Goal: Task Accomplishment & Management: Contribute content

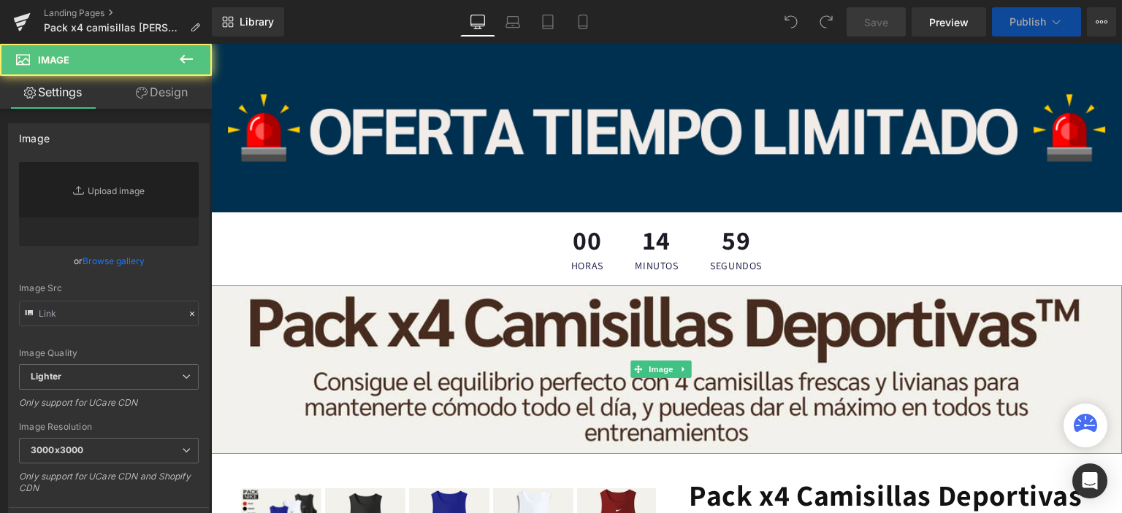
type input "[URL][DOMAIN_NAME]"
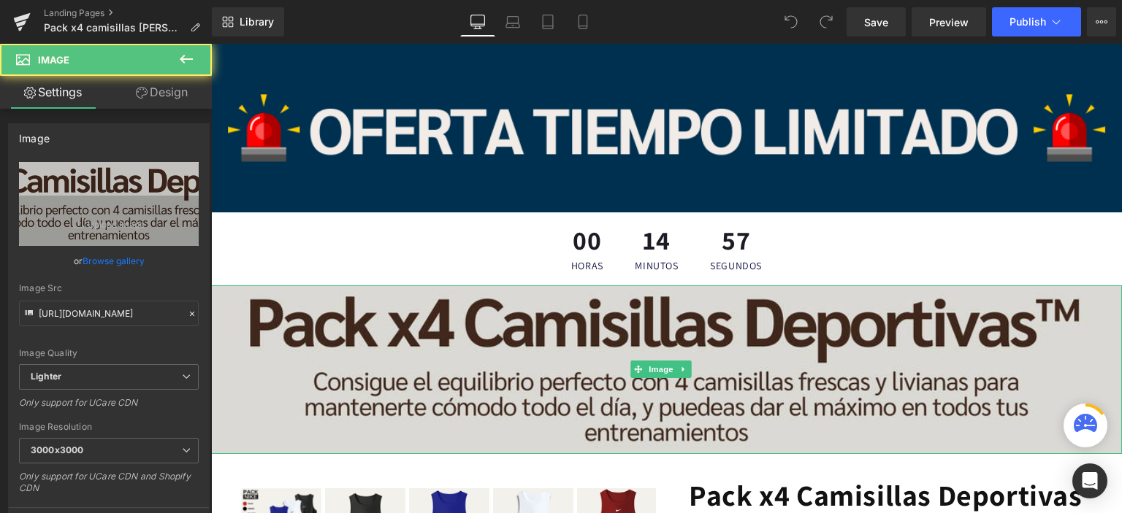
click at [599, 408] on img at bounding box center [666, 370] width 911 height 169
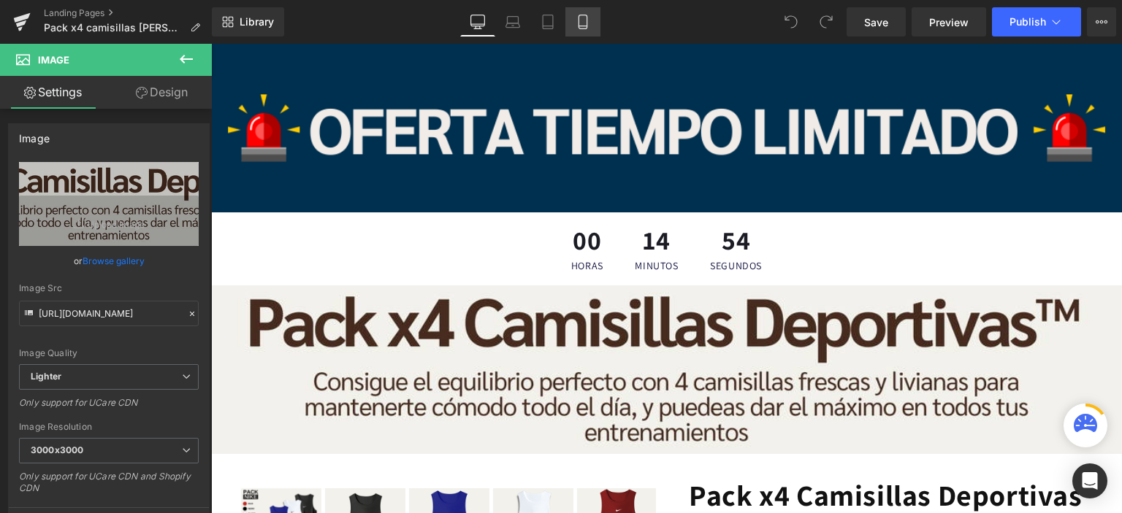
click at [581, 20] on icon at bounding box center [582, 22] width 15 height 15
type input "100"
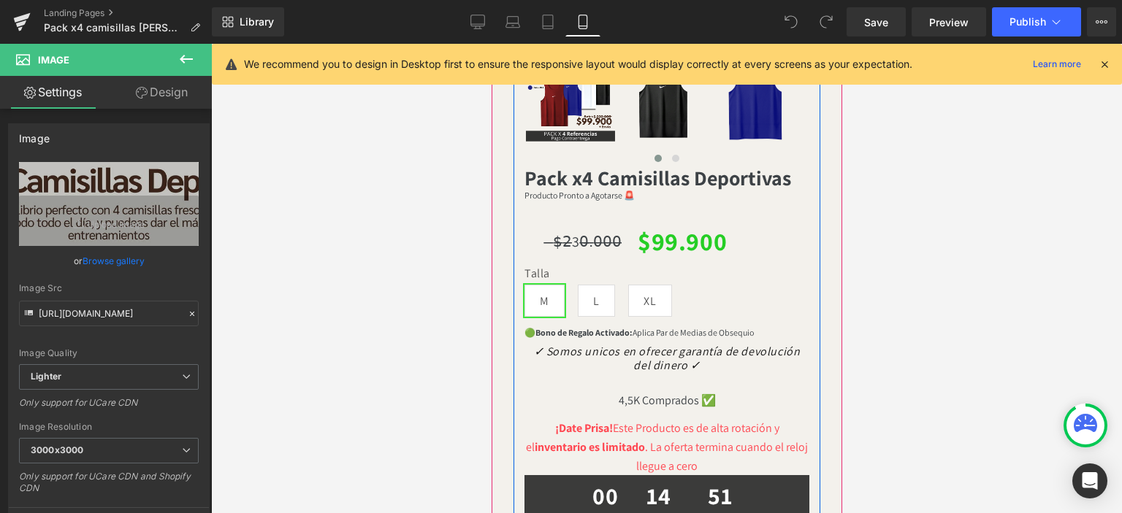
scroll to position [478, 0]
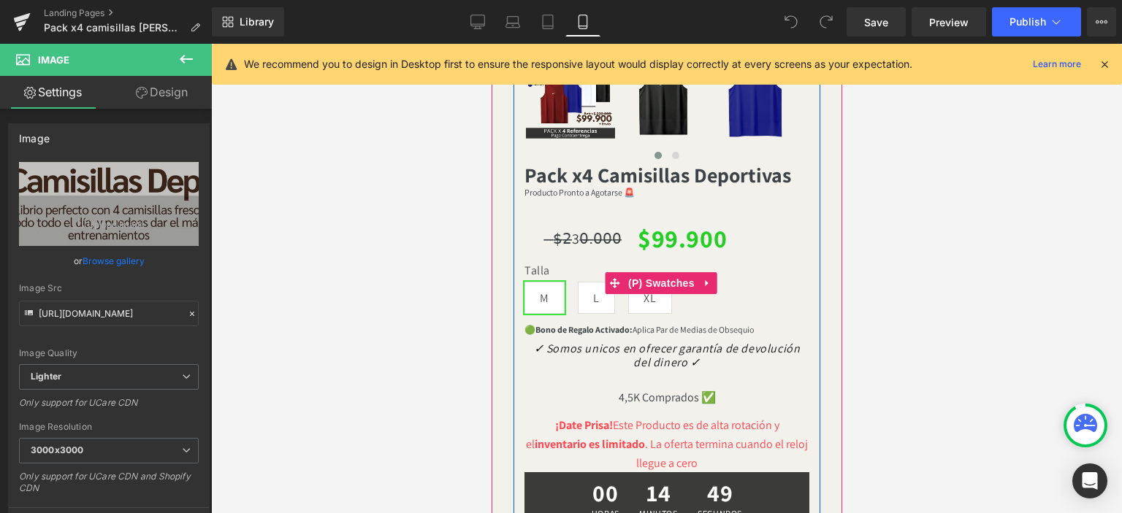
click at [559, 267] on label "Talla" at bounding box center [666, 273] width 285 height 18
click at [640, 284] on span "(P) Swatches" at bounding box center [661, 284] width 74 height 22
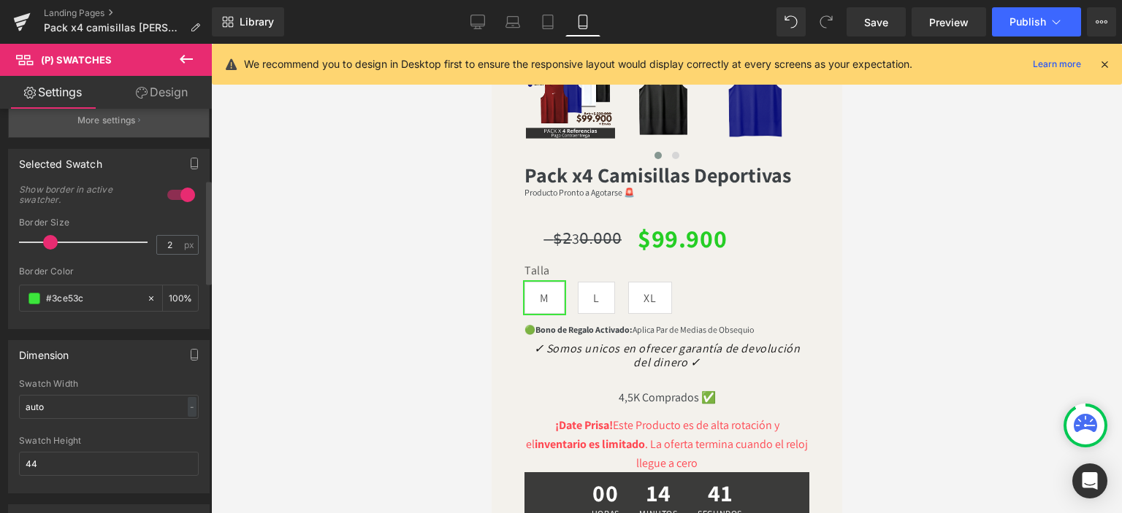
scroll to position [262, 0]
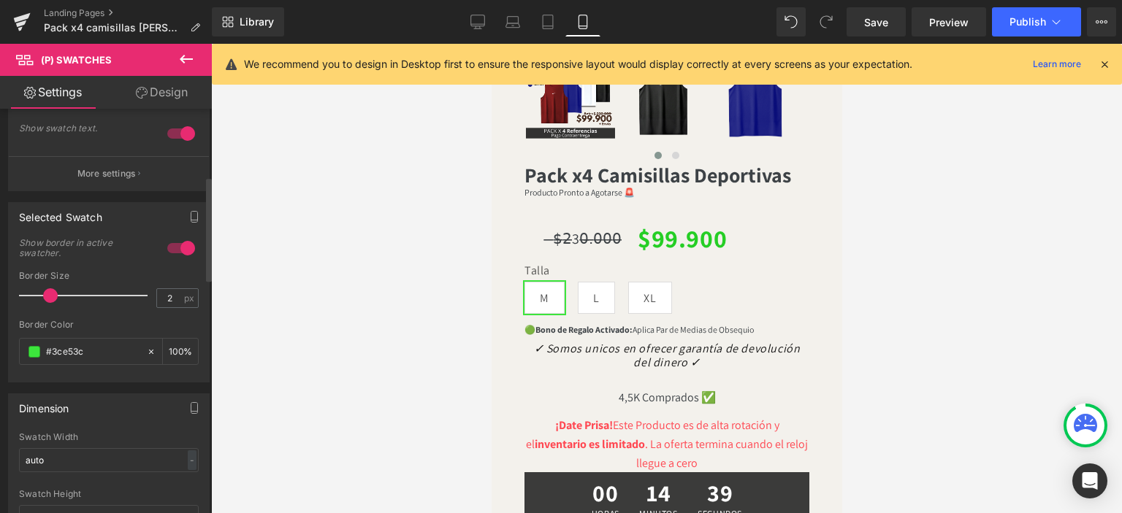
click at [174, 245] on div at bounding box center [181, 248] width 35 height 23
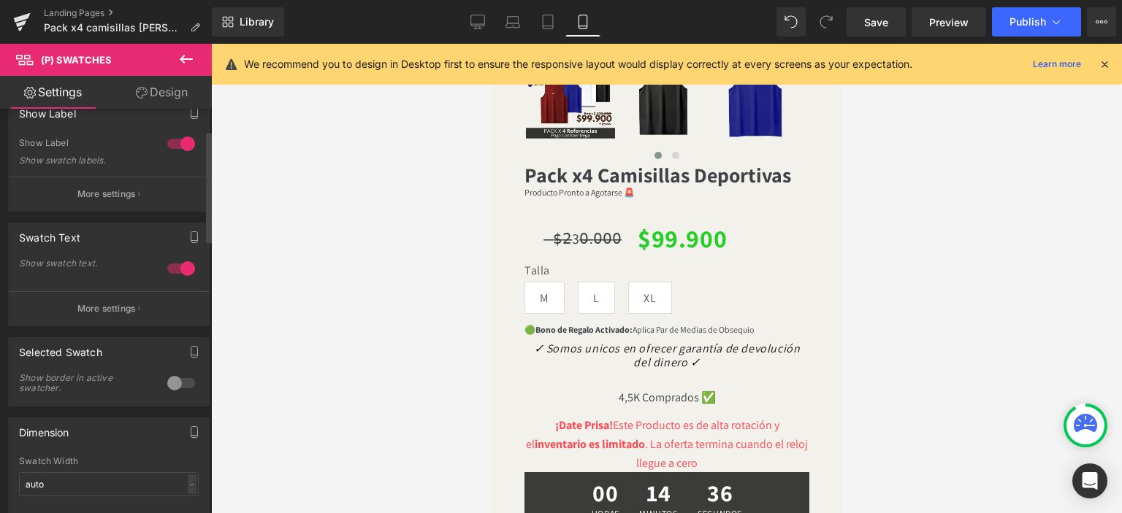
scroll to position [0, 0]
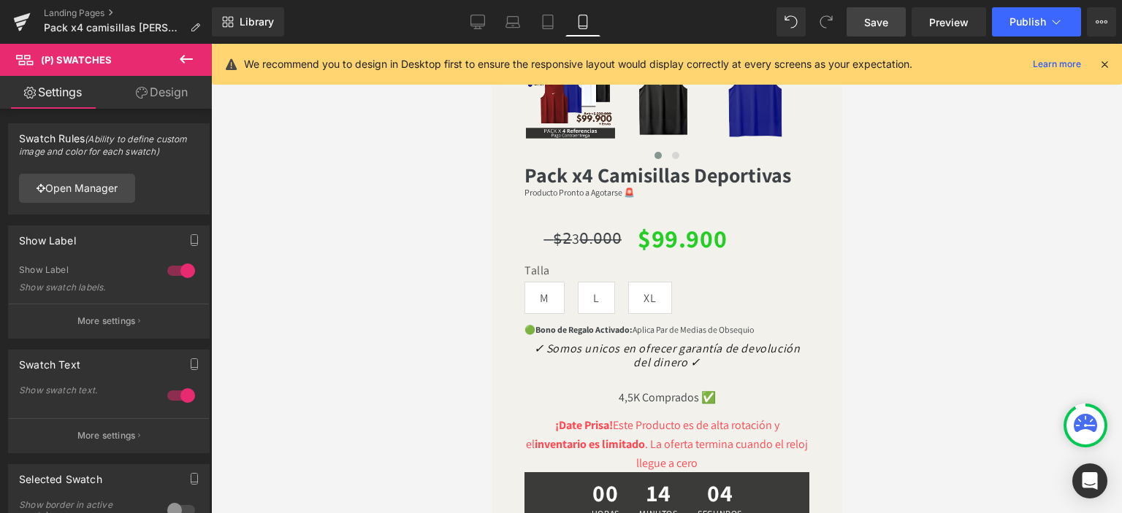
click at [876, 18] on span "Save" at bounding box center [876, 22] width 24 height 15
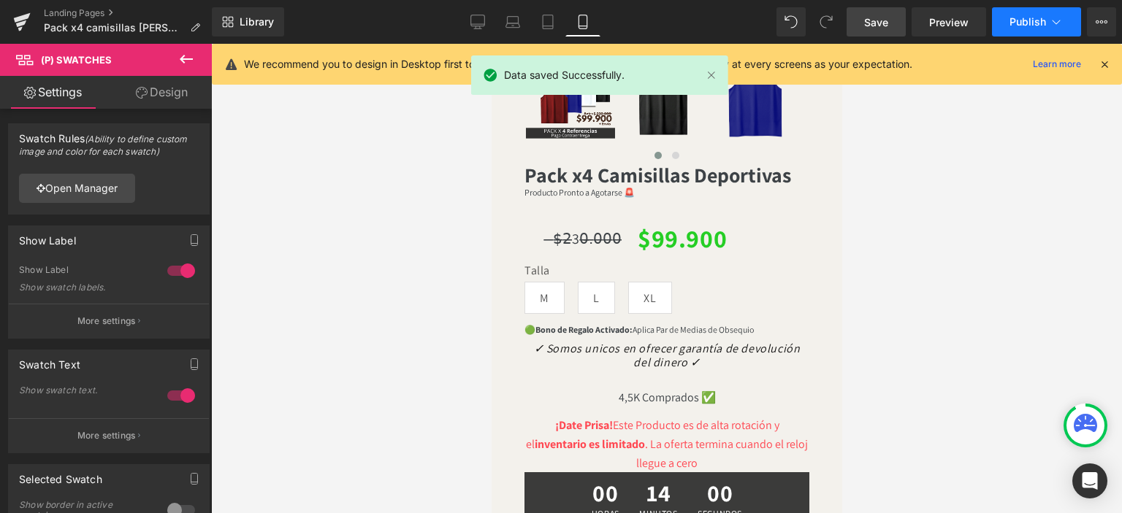
click at [1019, 17] on span "Publish" at bounding box center [1027, 22] width 37 height 12
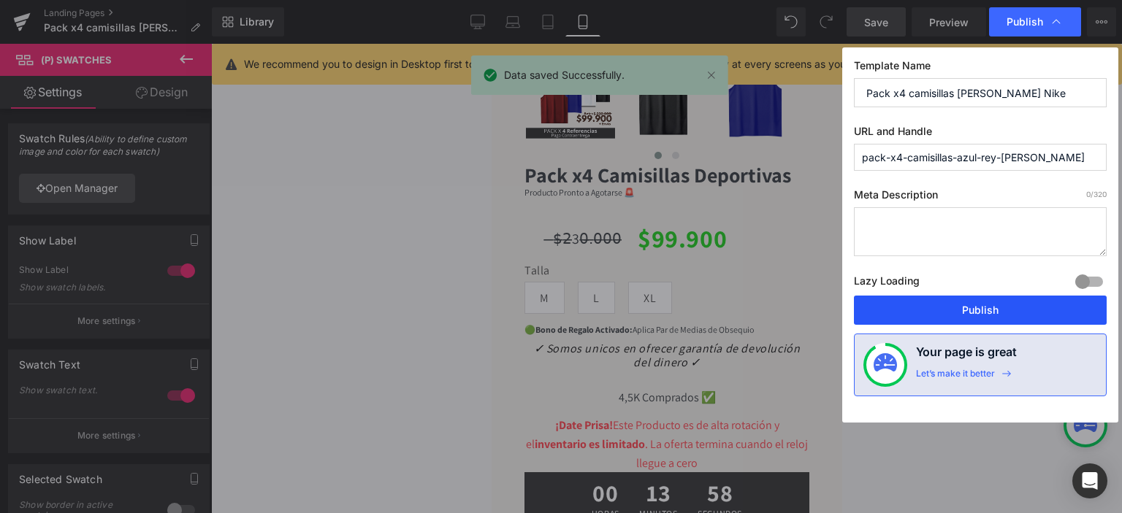
click at [1003, 310] on button "Publish" at bounding box center [980, 310] width 253 height 29
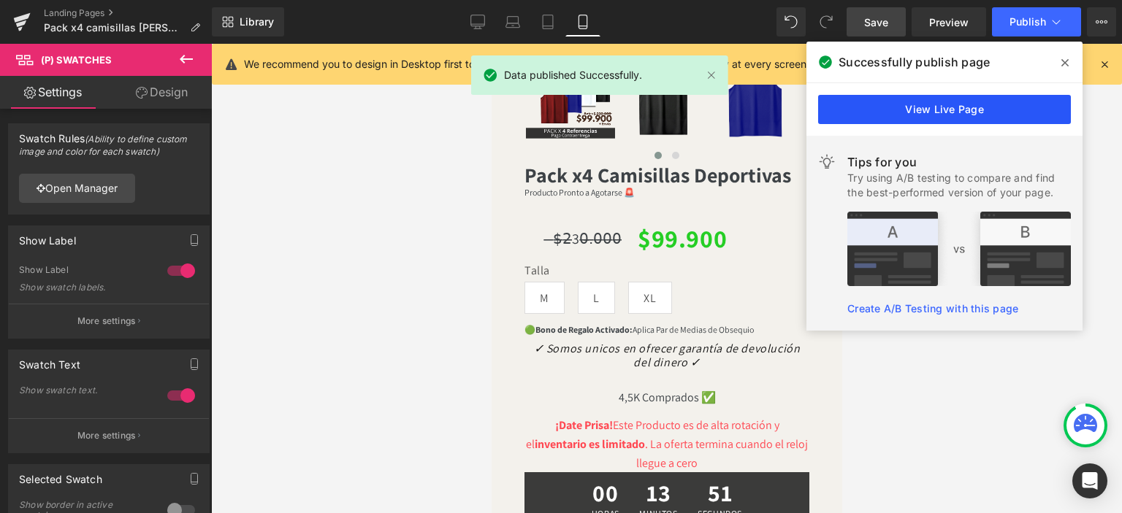
click at [954, 113] on link "View Live Page" at bounding box center [944, 109] width 253 height 29
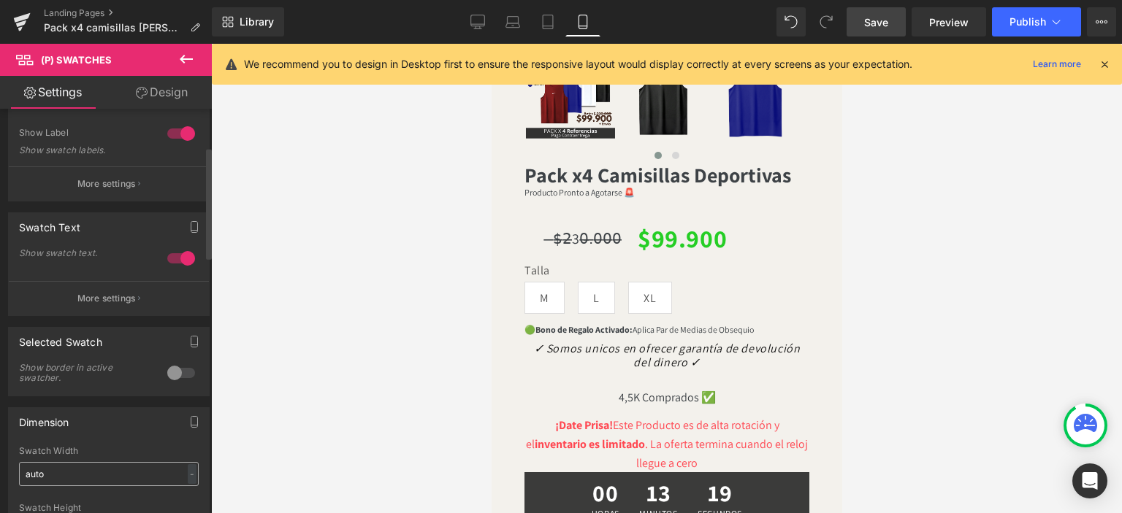
scroll to position [137, 0]
click at [179, 369] on div at bounding box center [181, 372] width 35 height 23
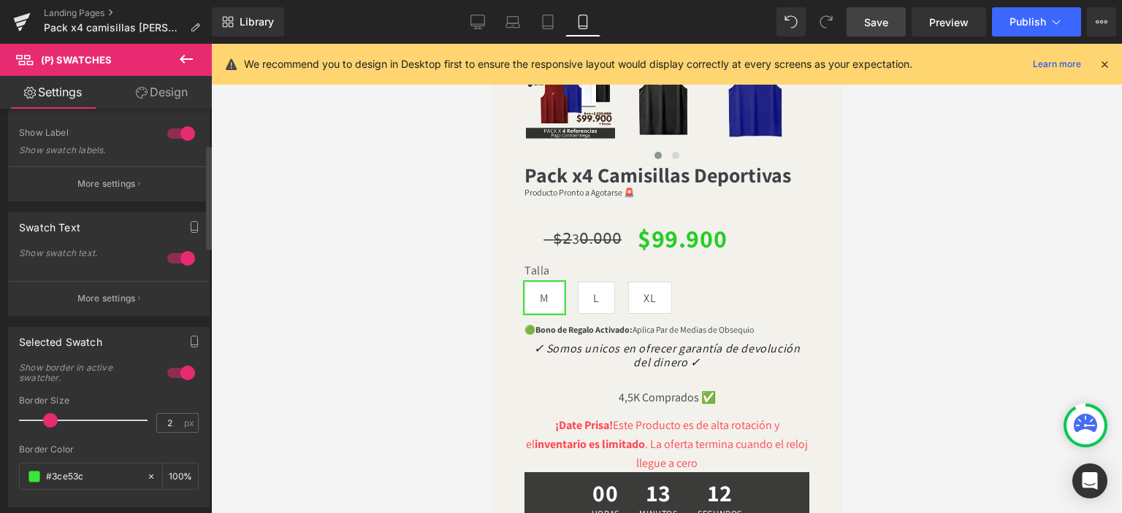
click at [174, 367] on div at bounding box center [181, 372] width 35 height 23
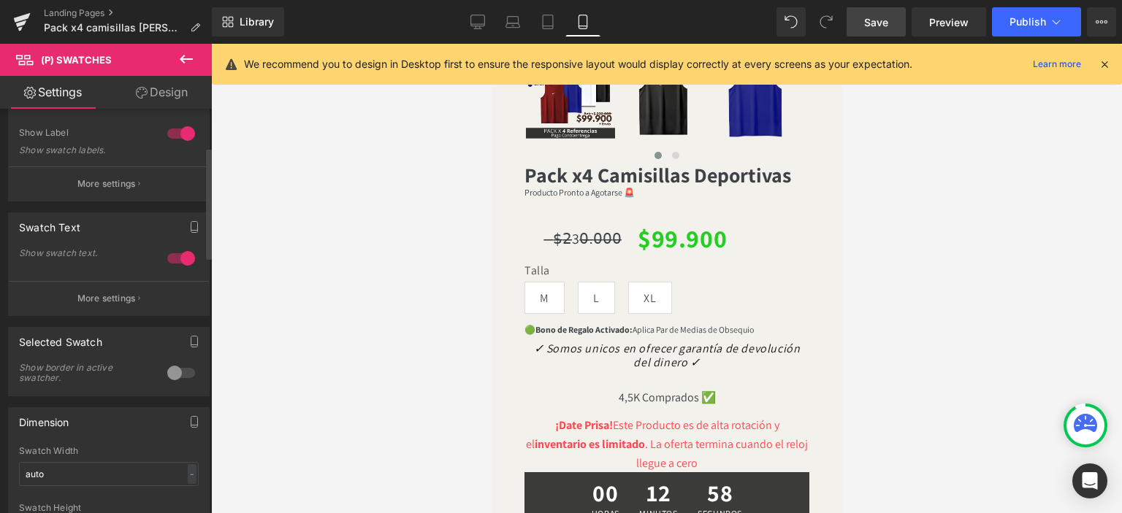
click at [172, 367] on div at bounding box center [181, 372] width 35 height 23
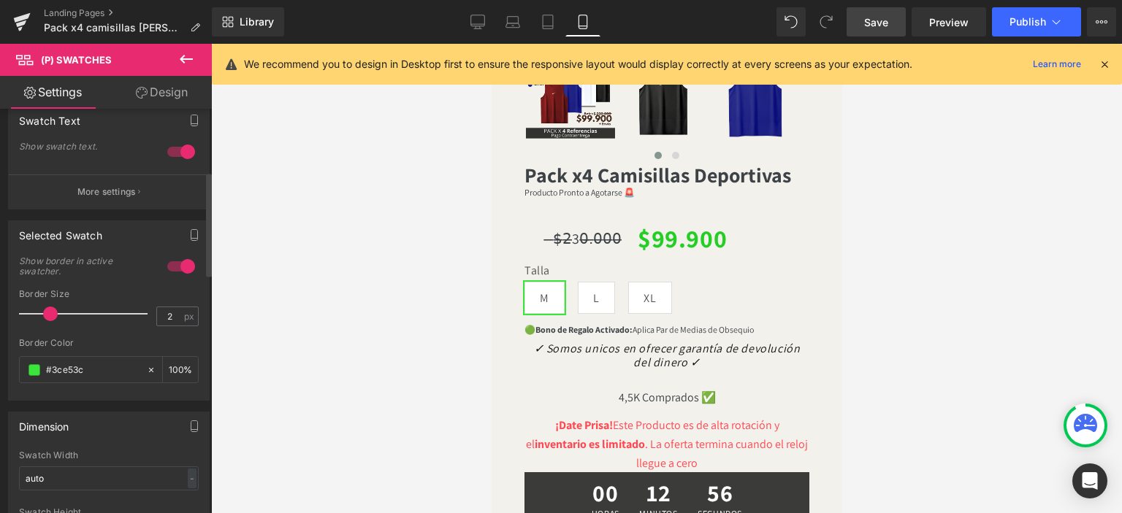
scroll to position [242, 0]
drag, startPoint x: 105, startPoint y: 230, endPoint x: 34, endPoint y: 233, distance: 70.9
click at [34, 233] on div "Selected Swatch" at bounding box center [109, 237] width 200 height 28
drag, startPoint x: 26, startPoint y: 233, endPoint x: 27, endPoint y: 84, distance: 149.0
click at [114, 235] on div "Selected Swatch" at bounding box center [109, 237] width 200 height 28
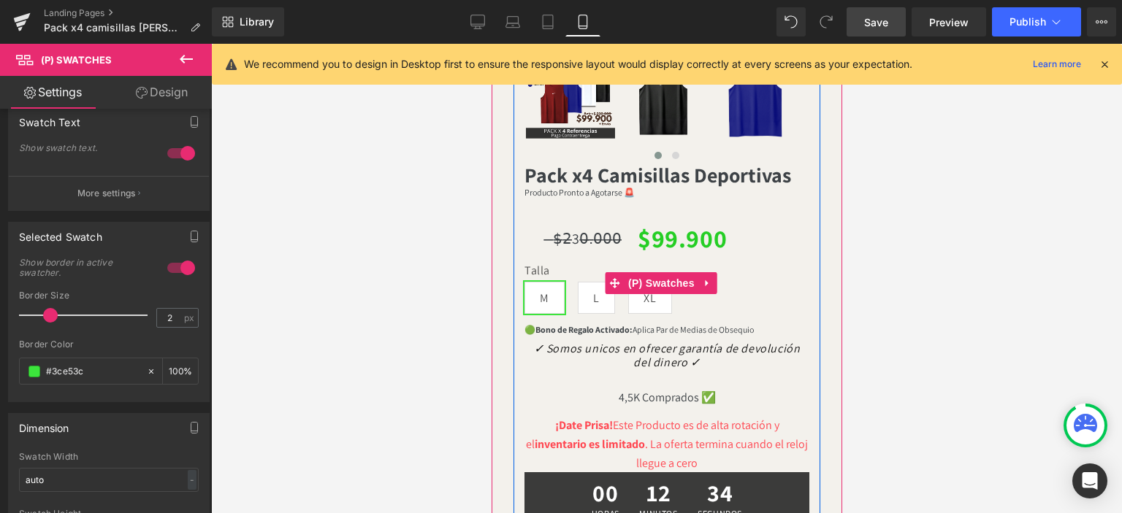
click at [786, 278] on div "Talla M L XL" at bounding box center [666, 294] width 285 height 61
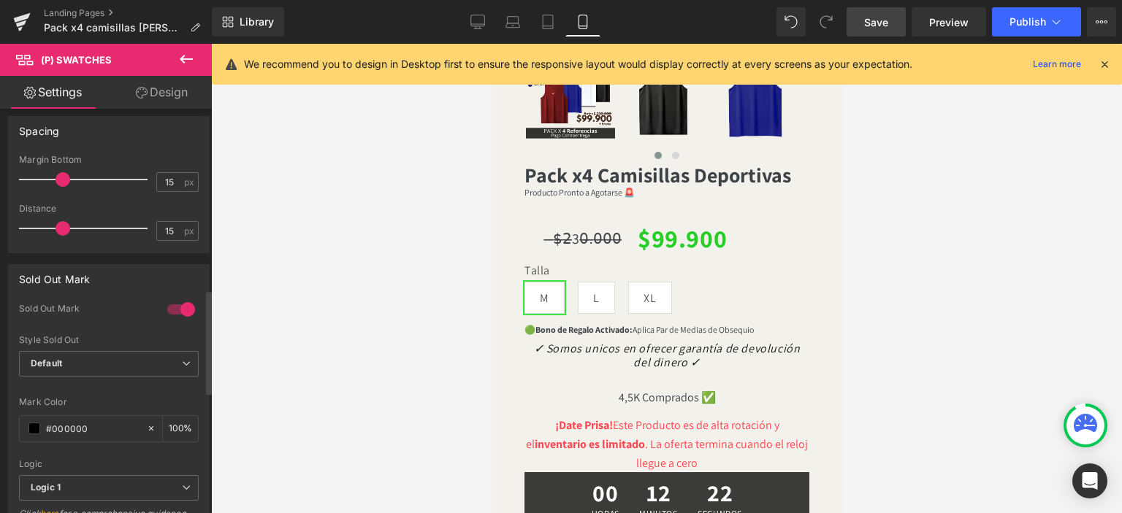
scroll to position [704, 0]
click at [169, 307] on div at bounding box center [181, 309] width 35 height 23
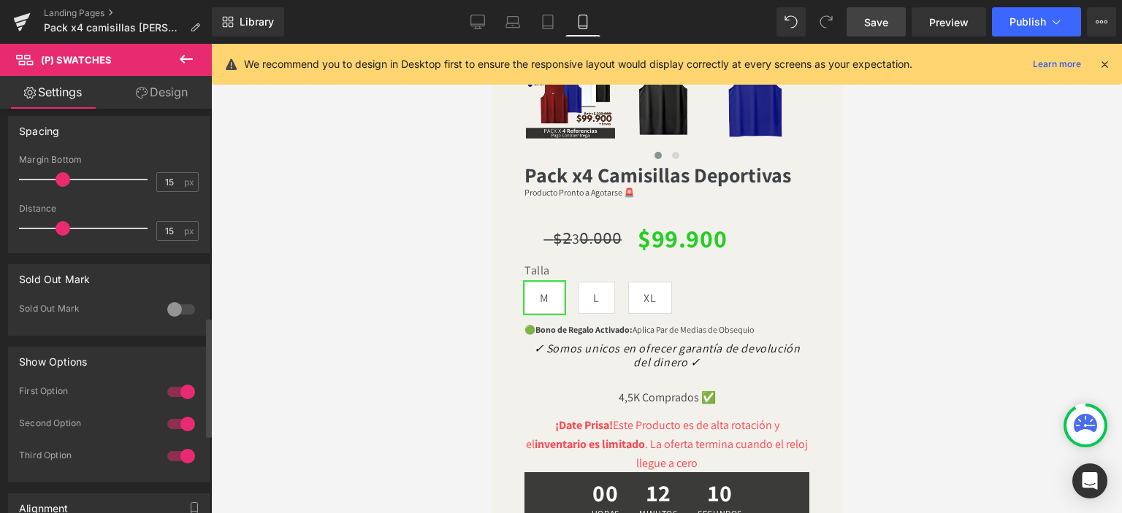
click at [192, 309] on div at bounding box center [181, 309] width 35 height 23
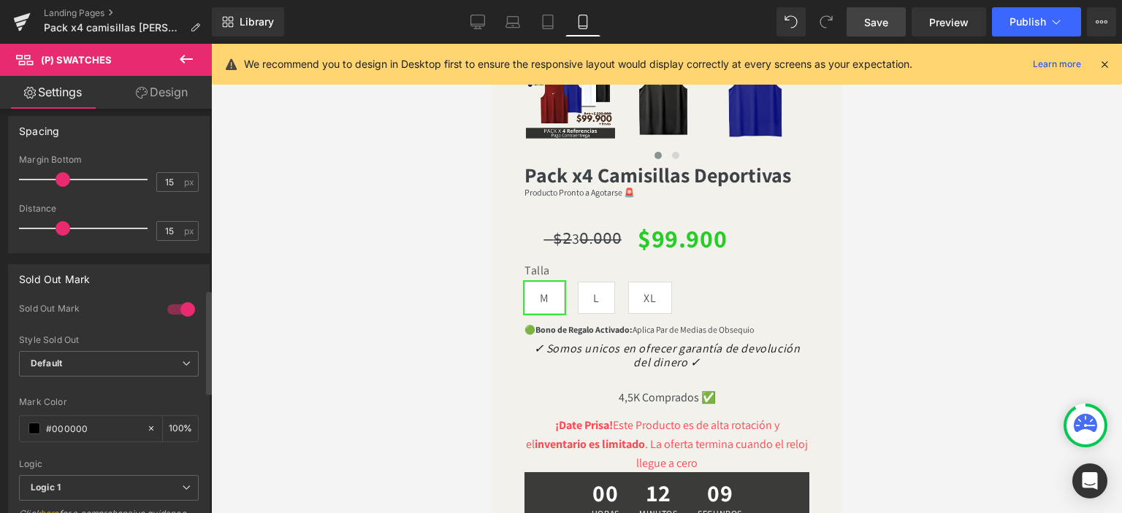
click at [192, 309] on div at bounding box center [181, 309] width 35 height 23
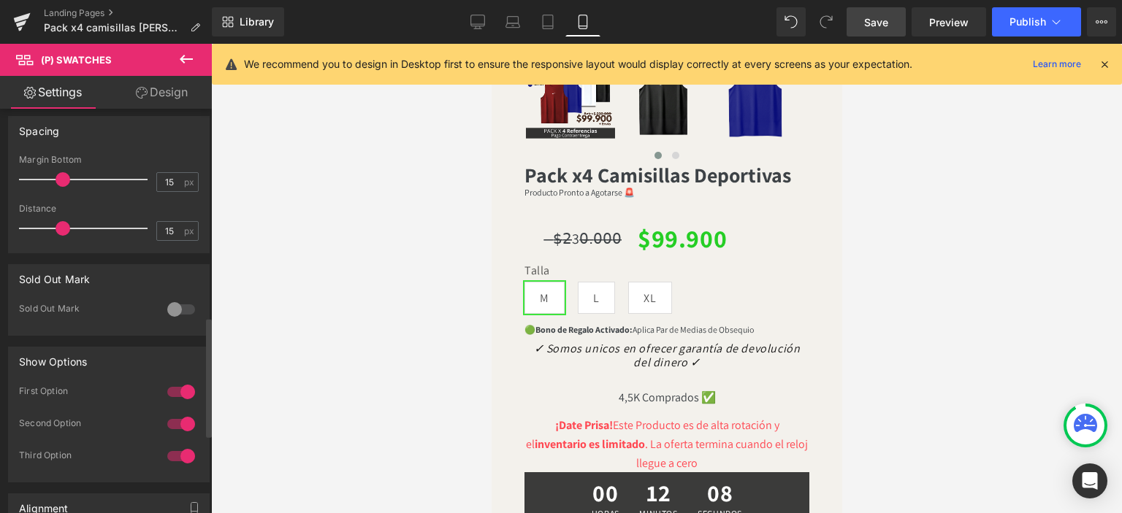
click at [177, 393] on div at bounding box center [181, 391] width 35 height 23
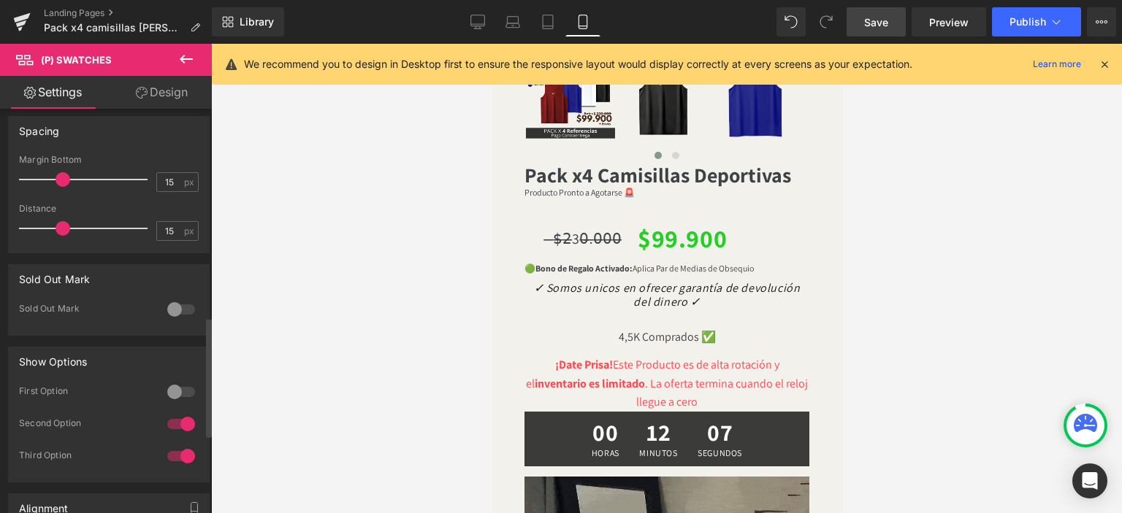
click at [177, 393] on div at bounding box center [181, 391] width 35 height 23
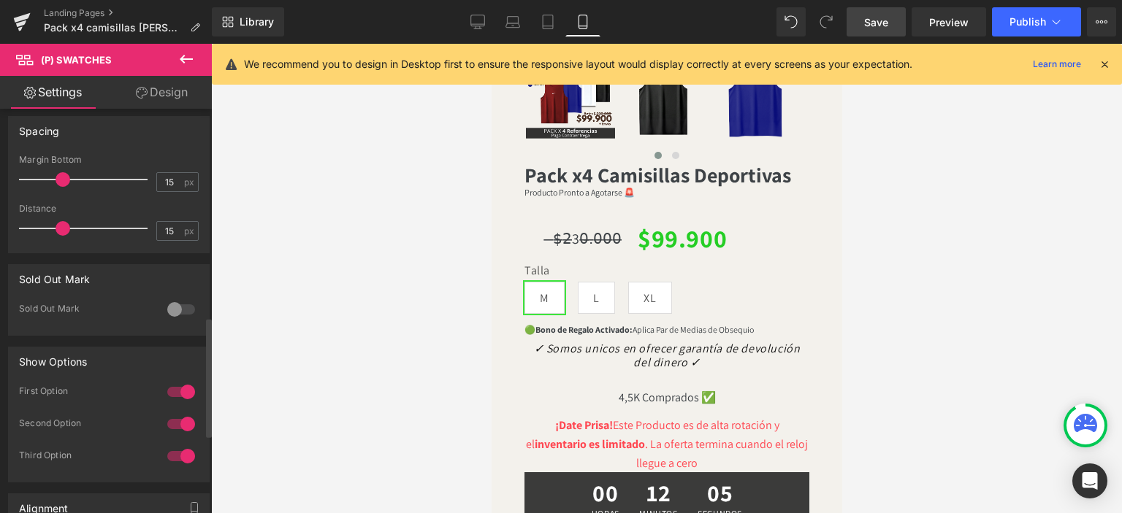
click at [177, 424] on div at bounding box center [181, 424] width 35 height 23
click at [172, 300] on div at bounding box center [181, 309] width 35 height 23
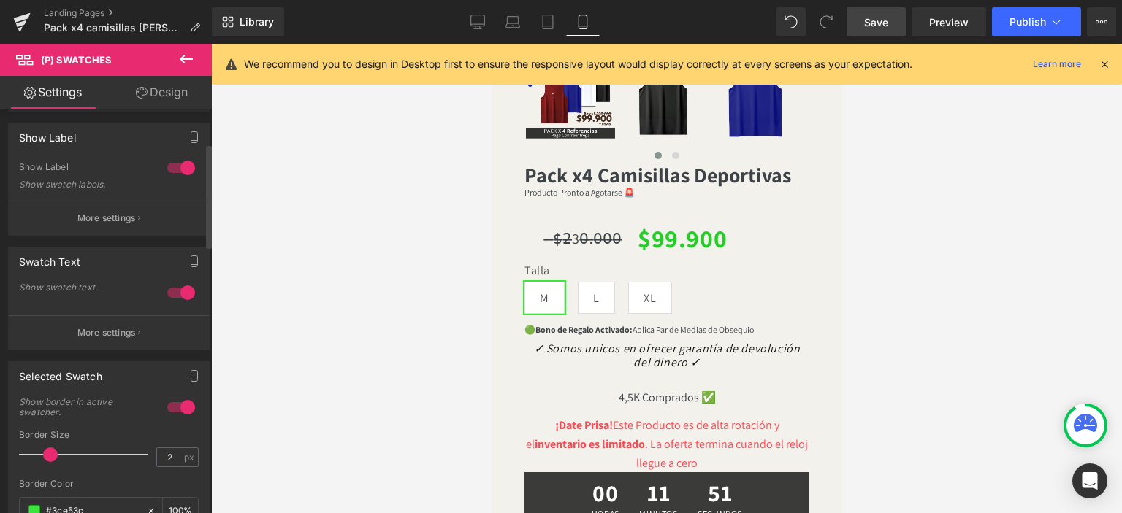
scroll to position [0, 0]
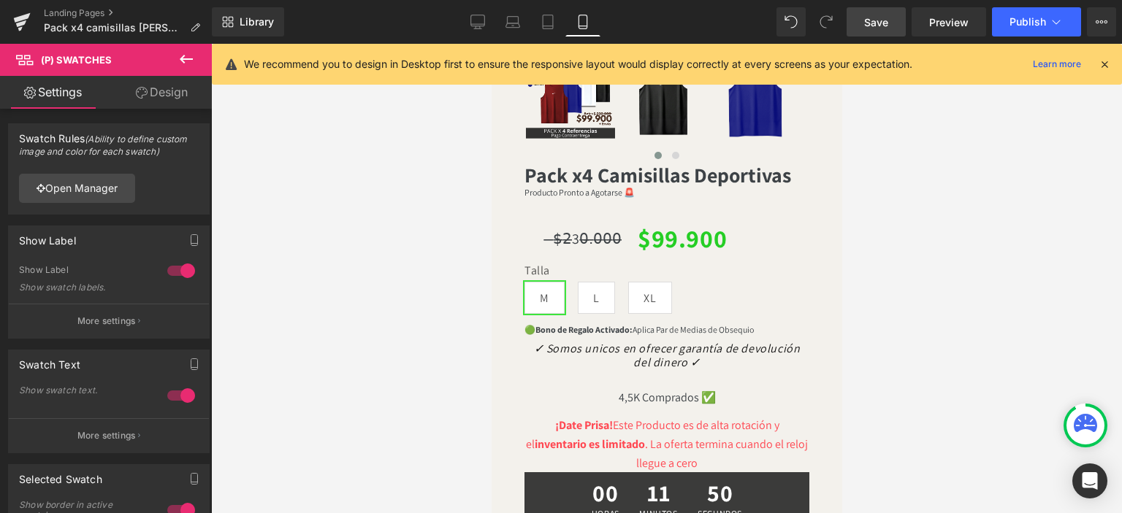
click at [868, 18] on span "Save" at bounding box center [876, 22] width 24 height 15
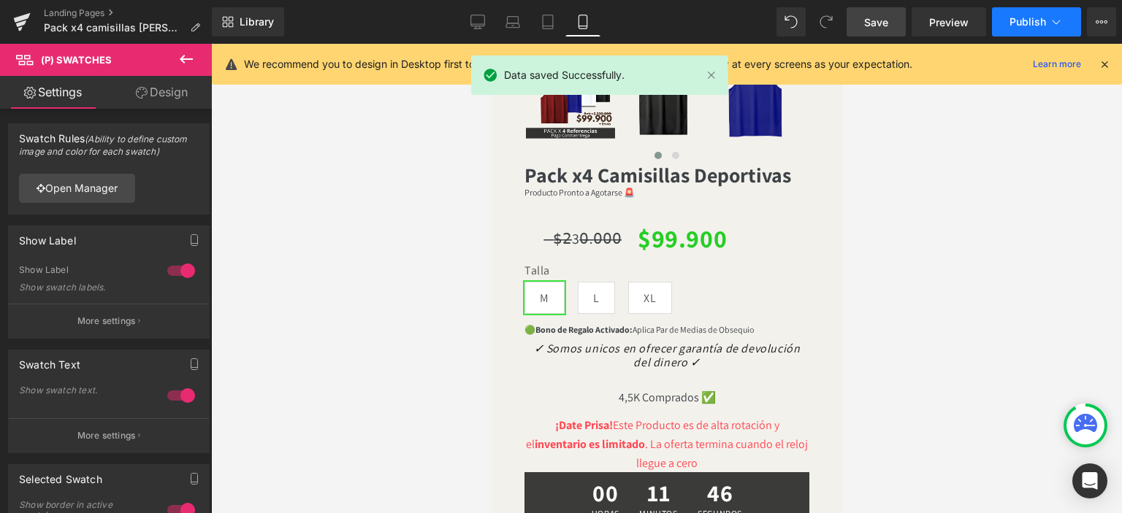
click at [1022, 26] on span "Publish" at bounding box center [1027, 22] width 37 height 12
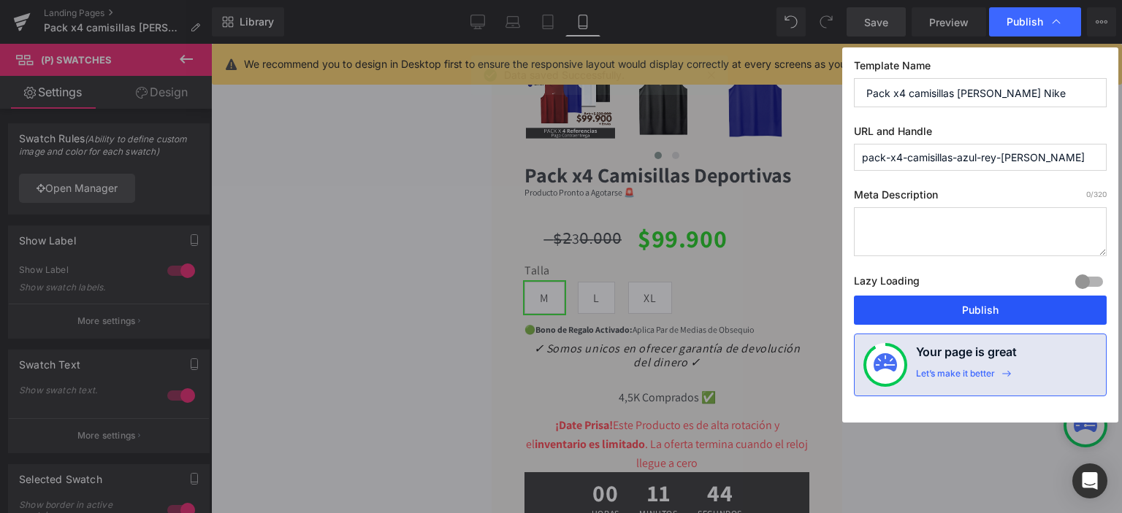
click at [918, 312] on button "Publish" at bounding box center [980, 310] width 253 height 29
